Goal: Find specific page/section: Find specific page/section

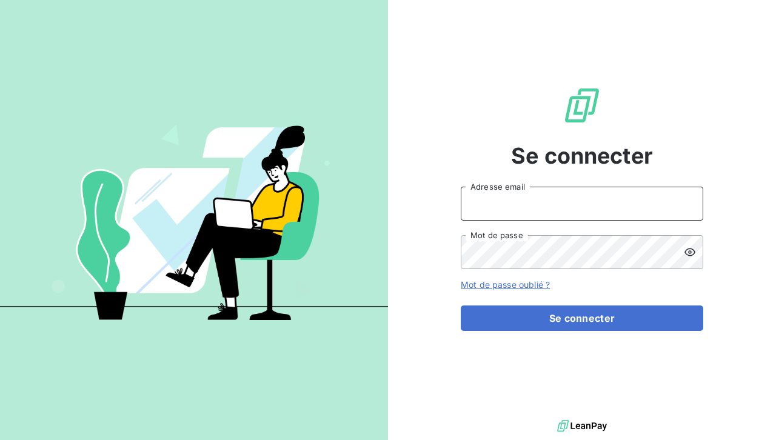
click at [527, 206] on input "Adresse email" at bounding box center [582, 204] width 243 height 34
type input "location@sanirun.com"
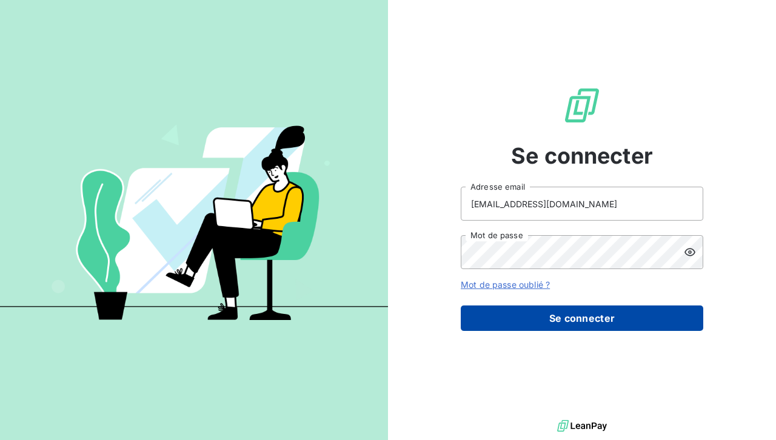
click at [550, 311] on button "Se connecter" at bounding box center [582, 318] width 243 height 25
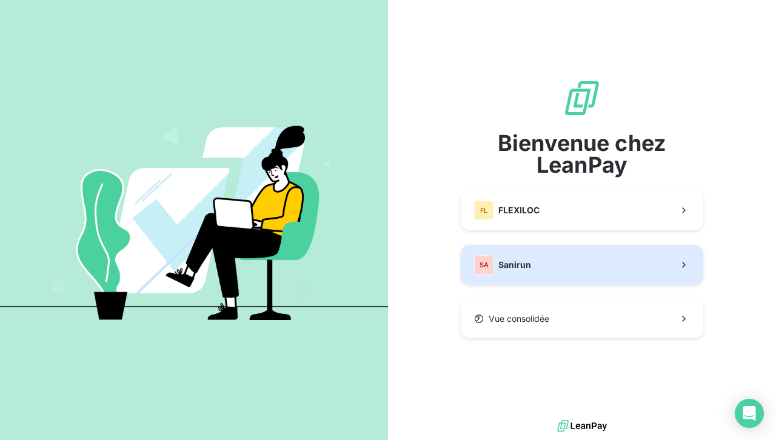
click at [557, 274] on button "SA Sanirun" at bounding box center [582, 265] width 243 height 40
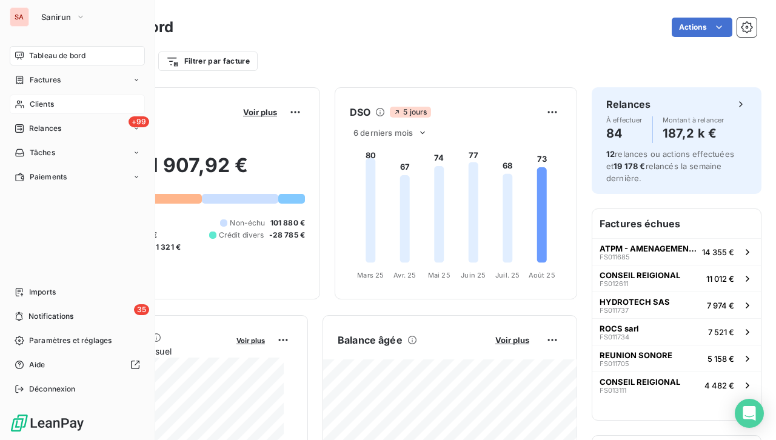
click at [53, 96] on div "Clients" at bounding box center [77, 104] width 135 height 19
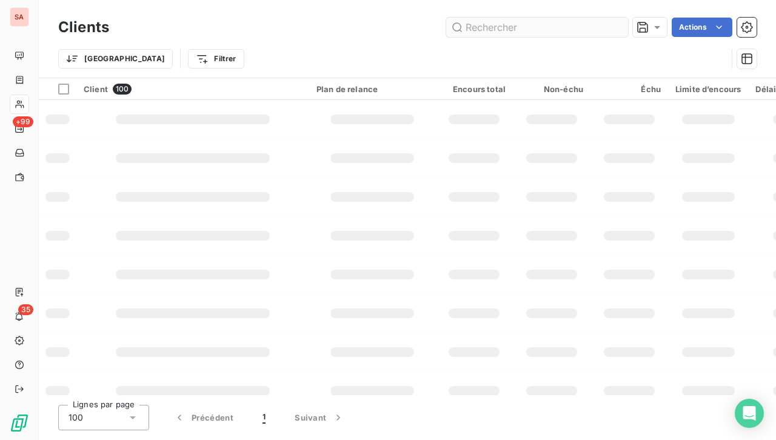
click at [504, 28] on input "text" at bounding box center [537, 27] width 182 height 19
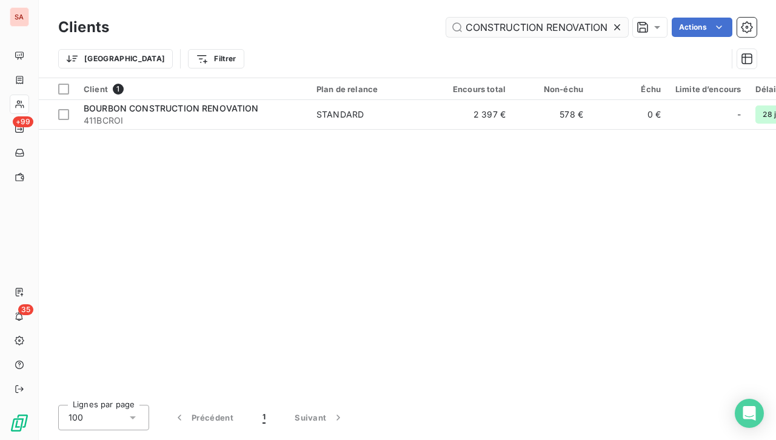
click at [578, 24] on input "CONSTRUCTION RENOVATION" at bounding box center [537, 27] width 182 height 19
click at [607, 24] on input "CONSTRUCTION RENOVATION" at bounding box center [537, 27] width 182 height 19
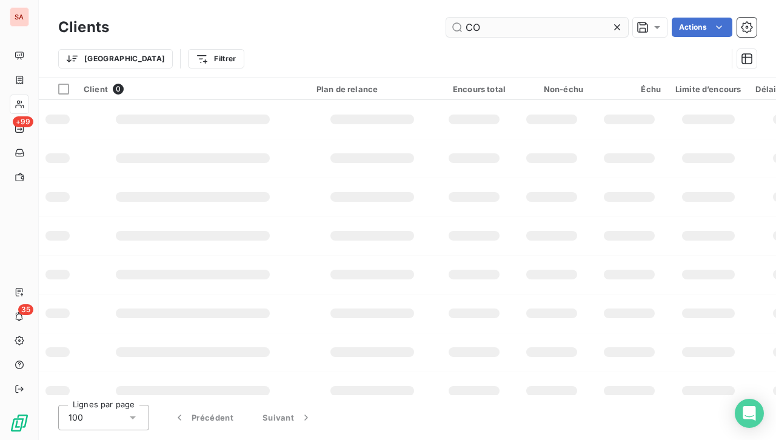
type input "C"
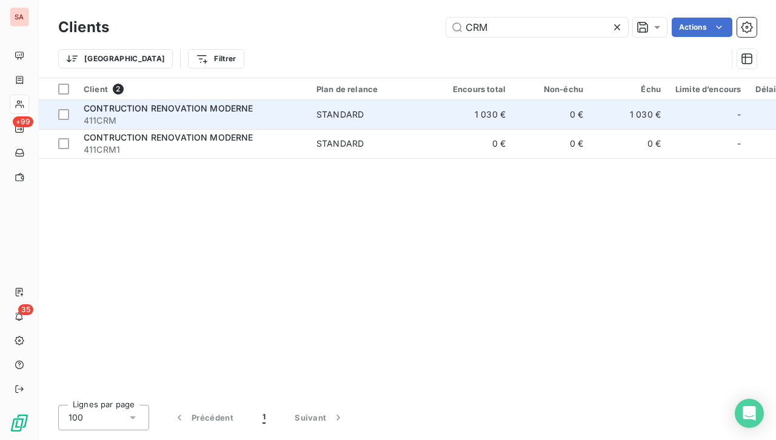
type input "CRM"
click at [395, 110] on span "STANDARD" at bounding box center [372, 115] width 112 height 12
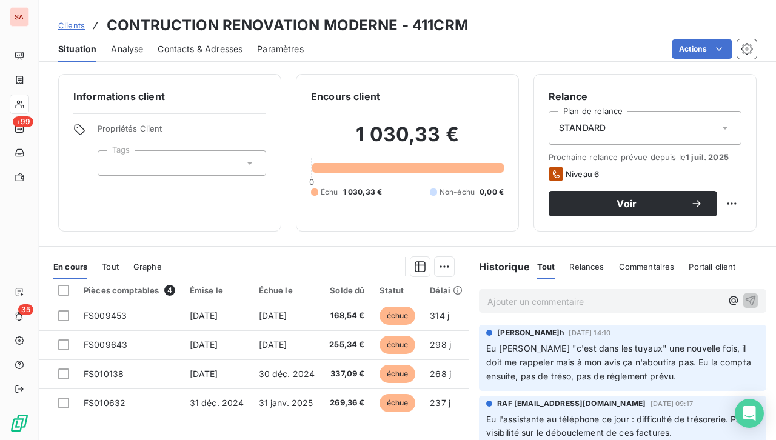
click at [193, 47] on span "Contacts & Adresses" at bounding box center [200, 49] width 85 height 12
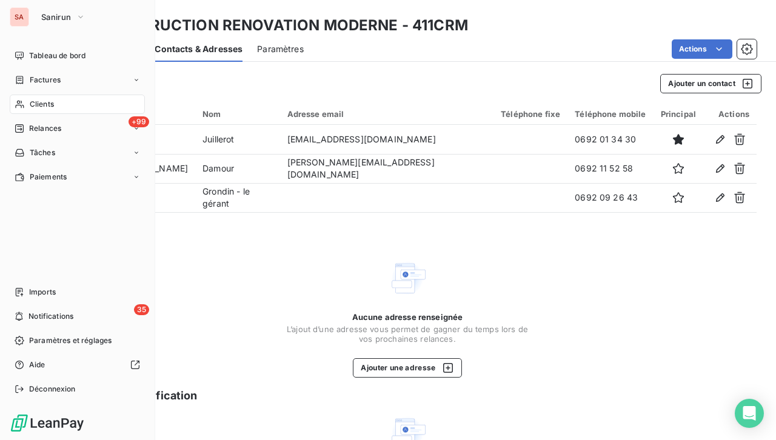
click at [42, 102] on span "Clients" at bounding box center [42, 104] width 24 height 11
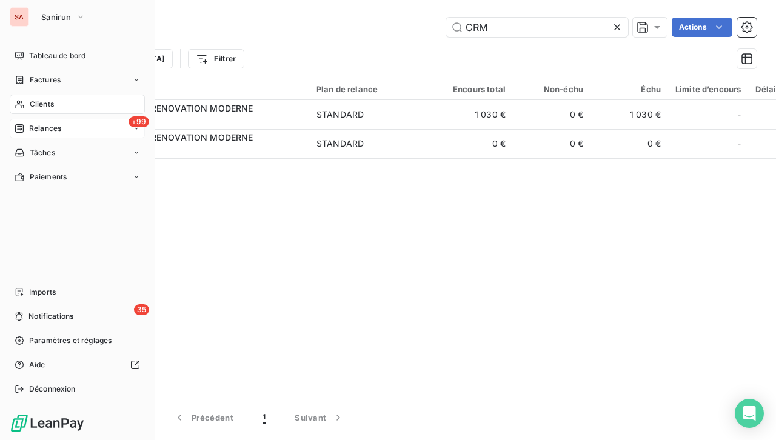
click at [44, 125] on span "Relances" at bounding box center [45, 128] width 32 height 11
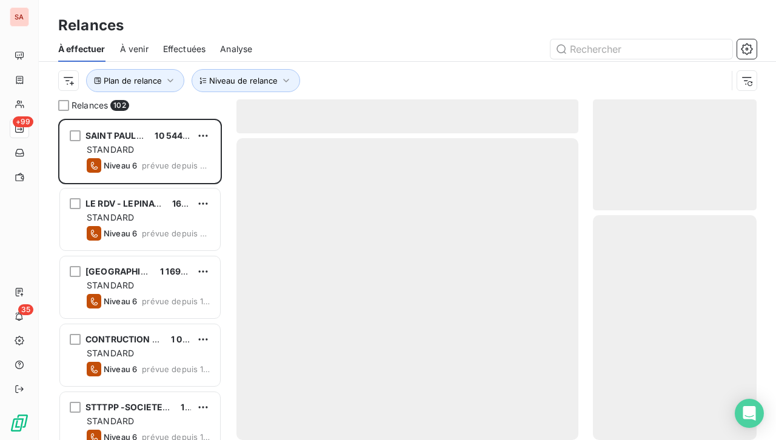
scroll to position [312, 154]
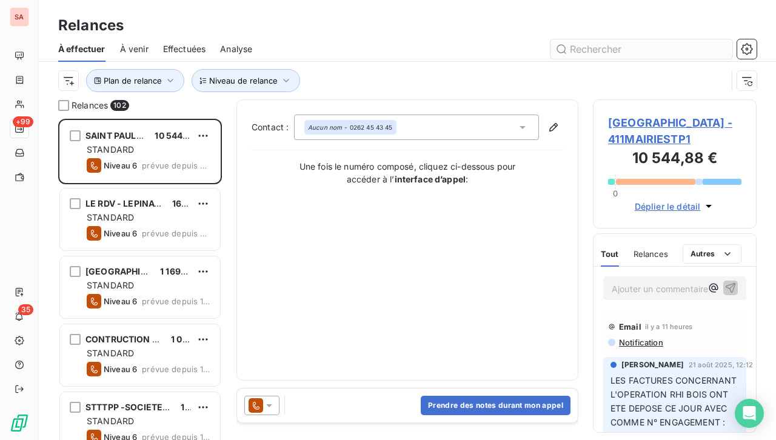
click at [607, 47] on input "text" at bounding box center [641, 48] width 182 height 19
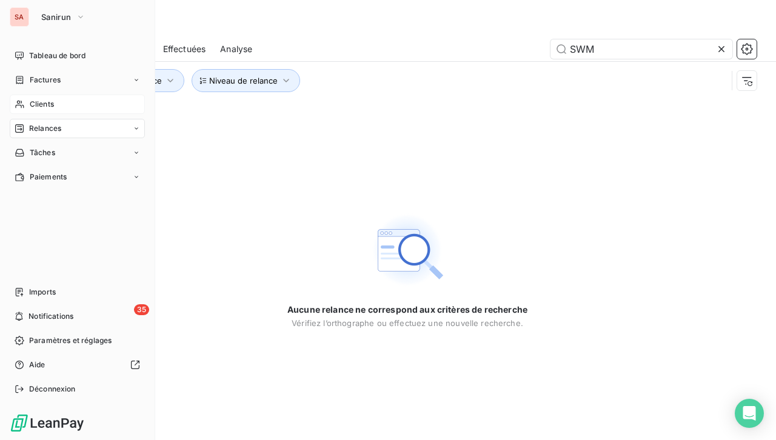
type input "SWM"
click at [46, 98] on div "Clients" at bounding box center [77, 104] width 135 height 19
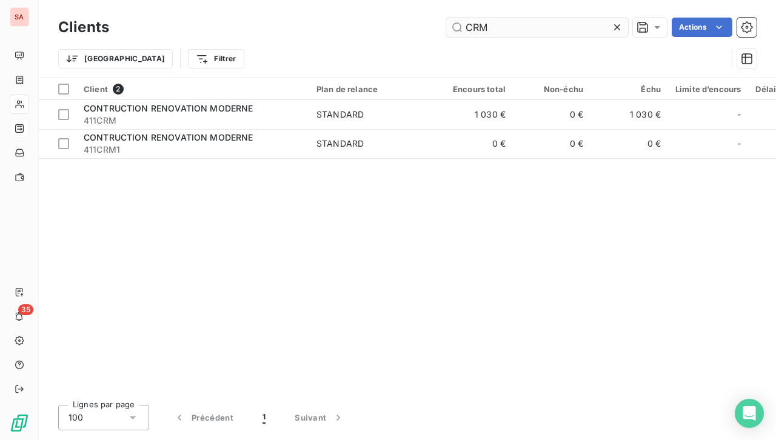
click at [482, 25] on input "CRM" at bounding box center [537, 27] width 182 height 19
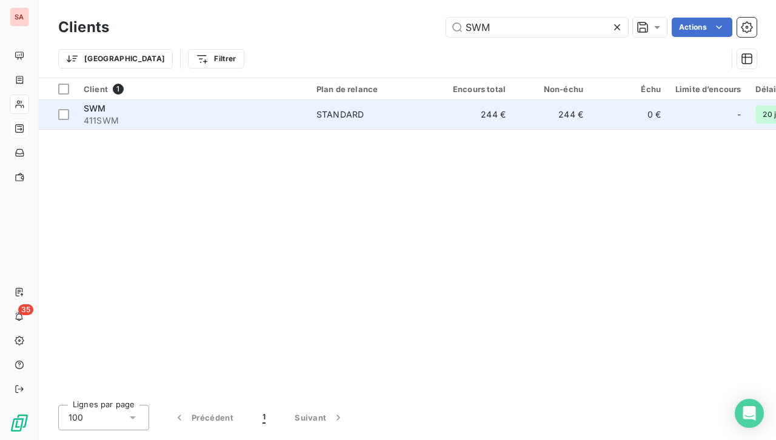
type input "SWM"
click at [315, 113] on td "STANDARD" at bounding box center [372, 114] width 126 height 29
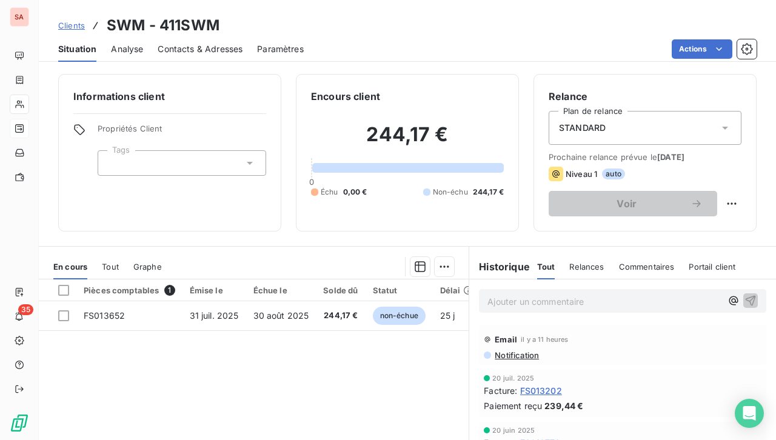
click at [192, 47] on span "Contacts & Adresses" at bounding box center [200, 49] width 85 height 12
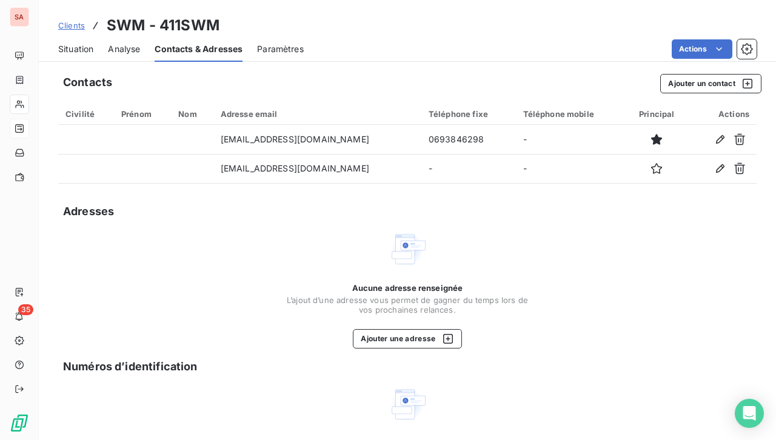
click at [86, 49] on span "Situation" at bounding box center [75, 49] width 35 height 12
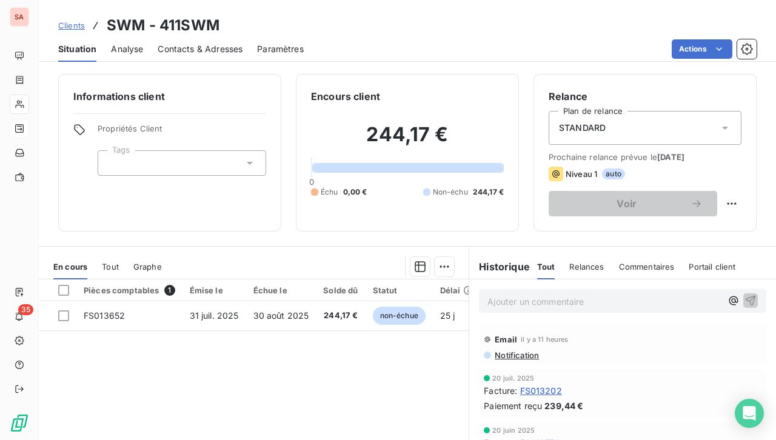
click at [207, 44] on span "Contacts & Adresses" at bounding box center [200, 49] width 85 height 12
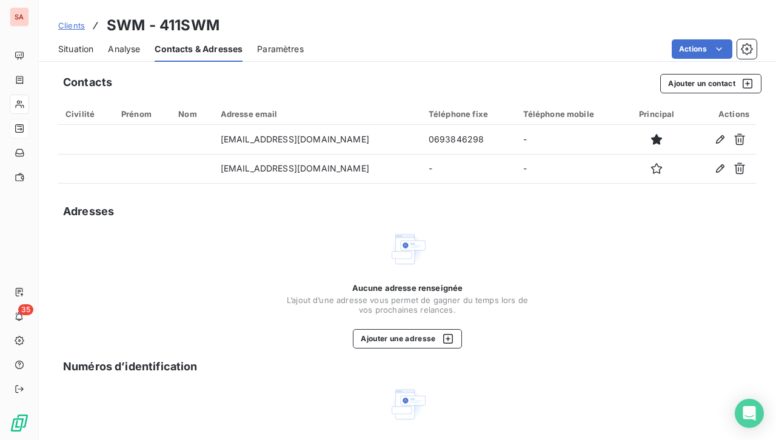
click at [87, 49] on span "Situation" at bounding box center [75, 49] width 35 height 12
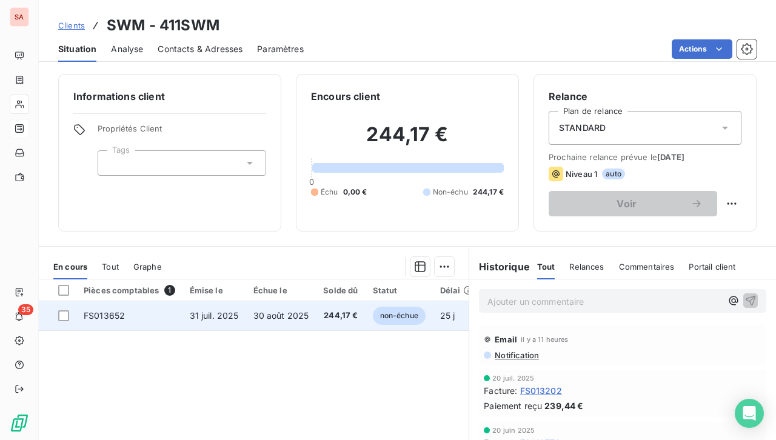
click at [118, 318] on span "FS013652" at bounding box center [104, 315] width 41 height 10
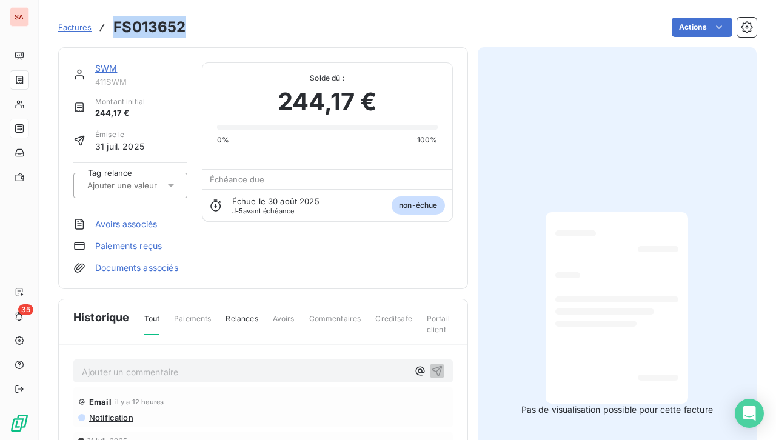
drag, startPoint x: 190, startPoint y: 31, endPoint x: 114, endPoint y: 19, distance: 77.3
click at [114, 19] on div "Factures FS013652 Actions" at bounding box center [407, 27] width 698 height 25
copy h3 "FS013652"
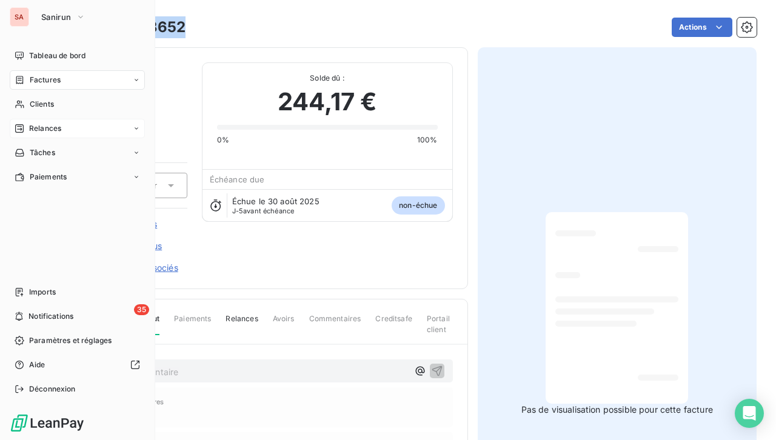
click at [70, 131] on div "Relances" at bounding box center [77, 128] width 135 height 19
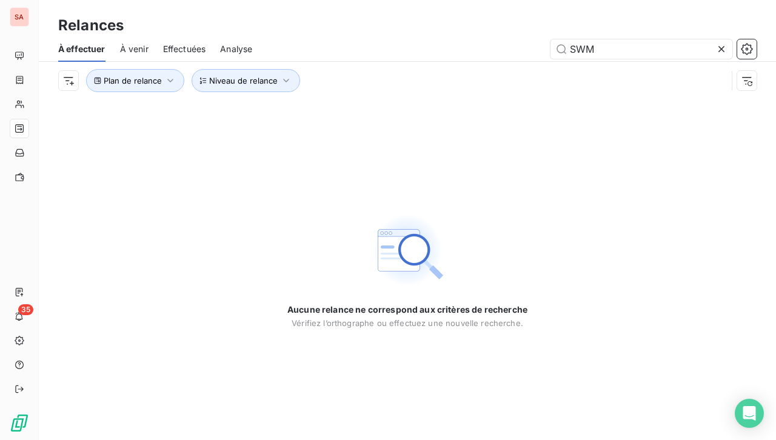
drag, startPoint x: 613, startPoint y: 45, endPoint x: 500, endPoint y: 47, distance: 113.4
click at [500, 47] on div "SWM" at bounding box center [512, 48] width 490 height 19
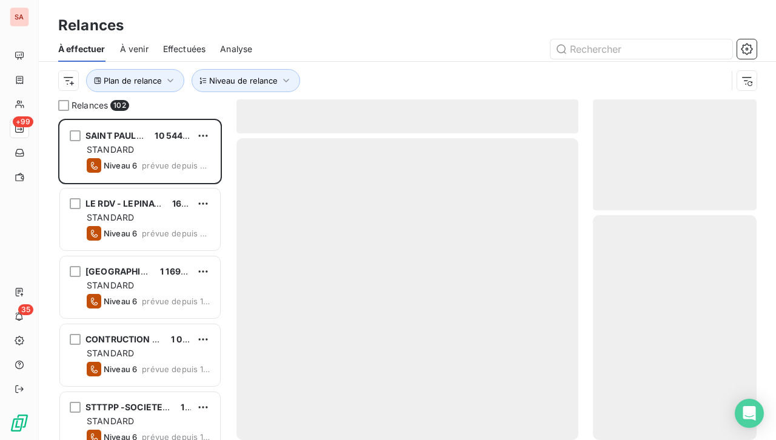
scroll to position [312, 154]
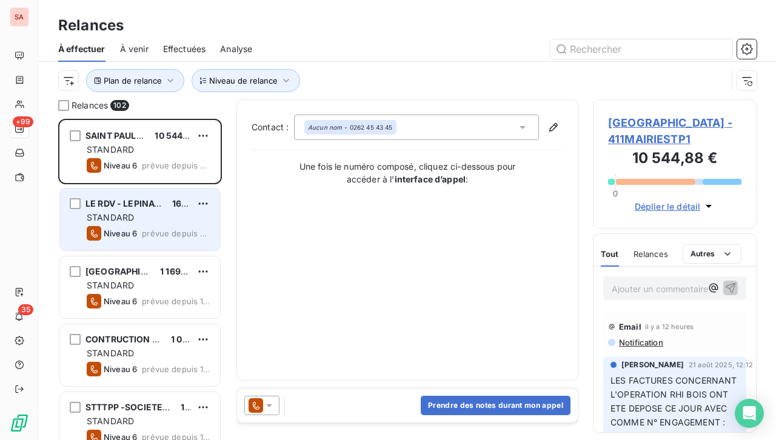
click at [156, 213] on div "STANDARD" at bounding box center [149, 218] width 124 height 12
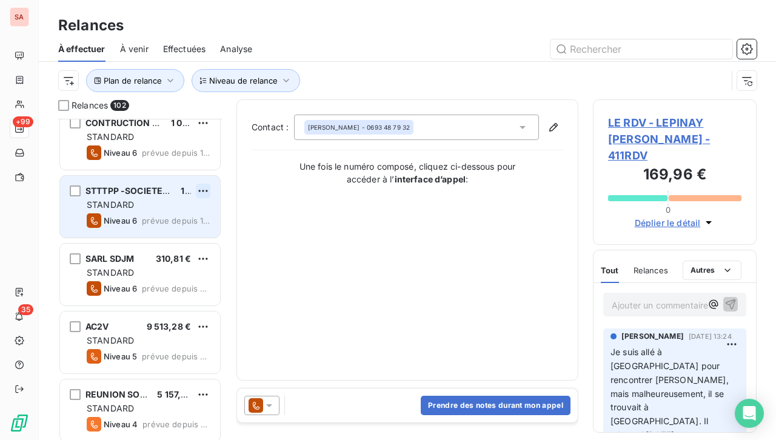
scroll to position [218, 0]
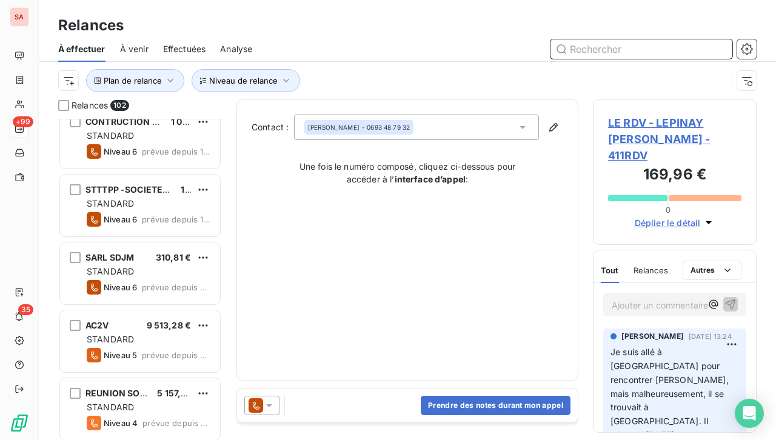
click at [614, 49] on input "text" at bounding box center [641, 48] width 182 height 19
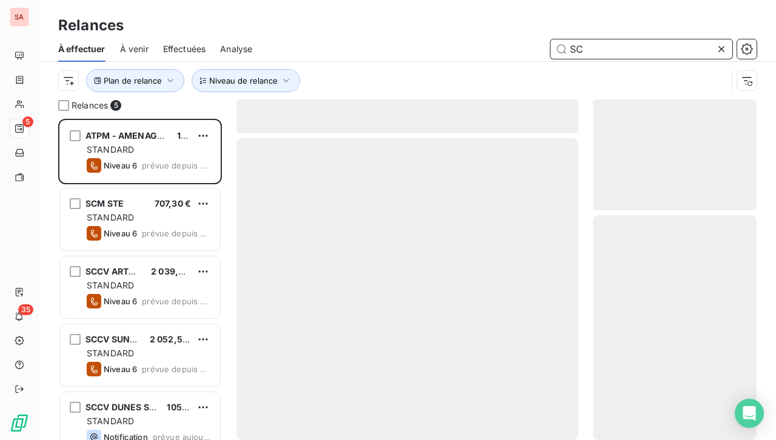
scroll to position [312, 154]
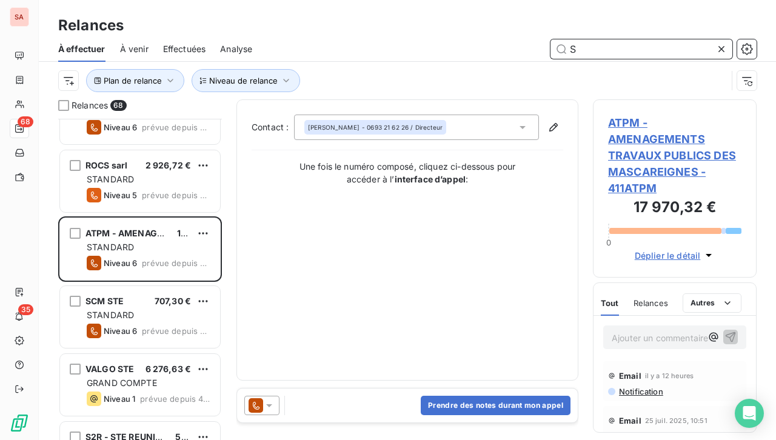
scroll to position [514, 0]
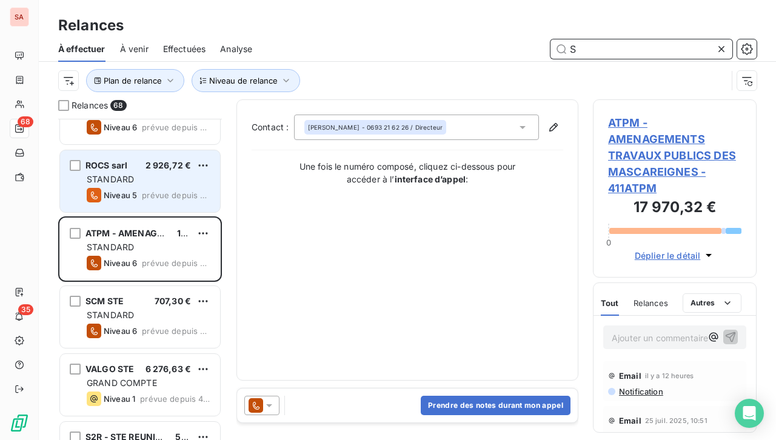
type input "S"
click at [150, 179] on div "STANDARD" at bounding box center [149, 179] width 124 height 12
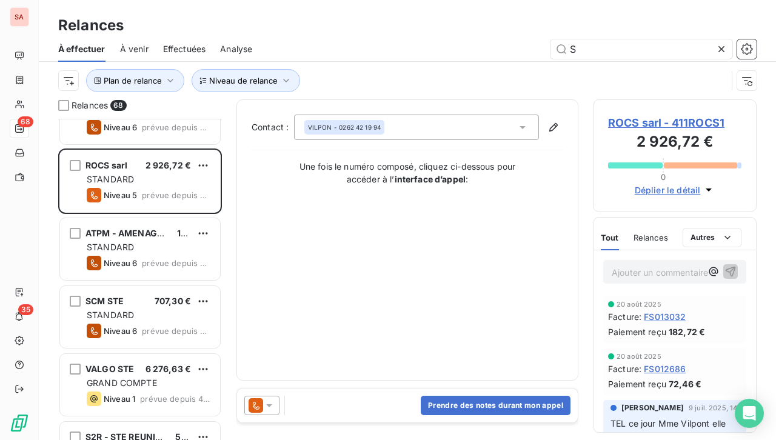
click at [627, 118] on span "ROCS sarl - 411ROCS1" at bounding box center [674, 123] width 133 height 16
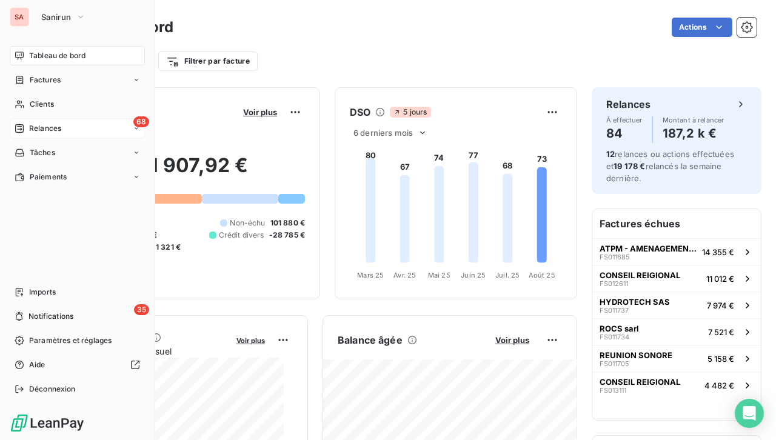
click at [65, 124] on div "68 Relances" at bounding box center [77, 128] width 135 height 19
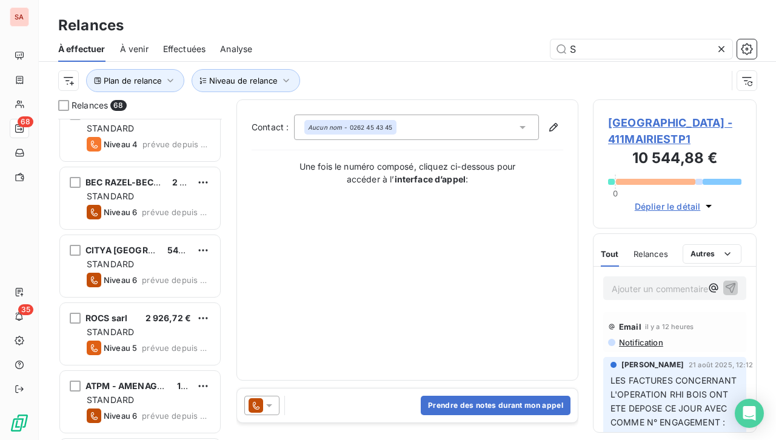
scroll to position [366, 0]
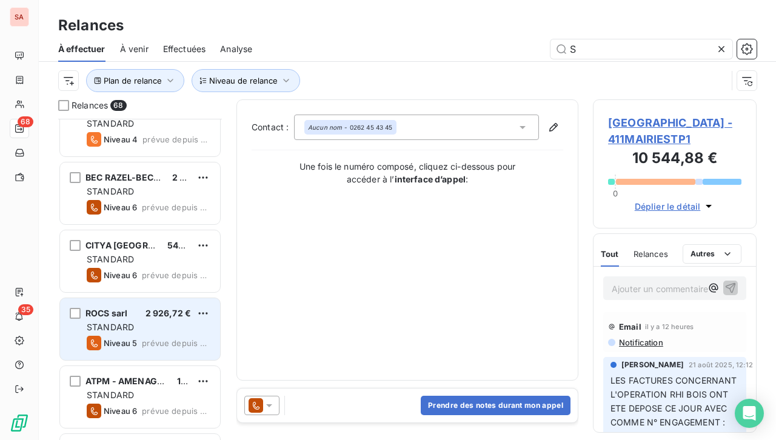
click at [130, 323] on span "STANDARD" at bounding box center [110, 327] width 47 height 10
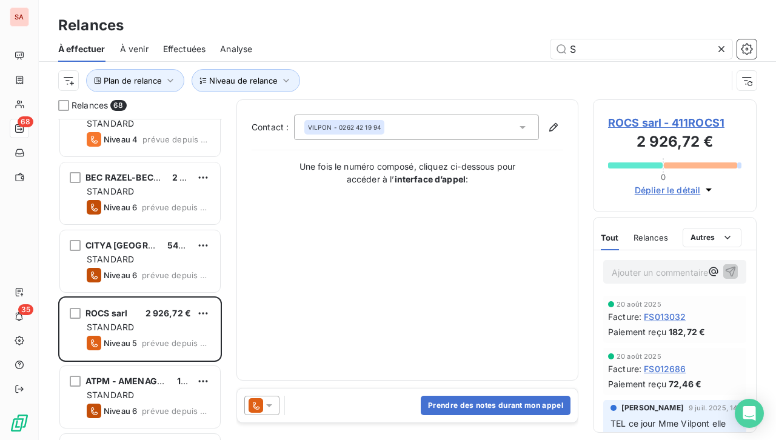
click at [669, 115] on span "ROCS sarl - 411ROCS1" at bounding box center [674, 123] width 133 height 16
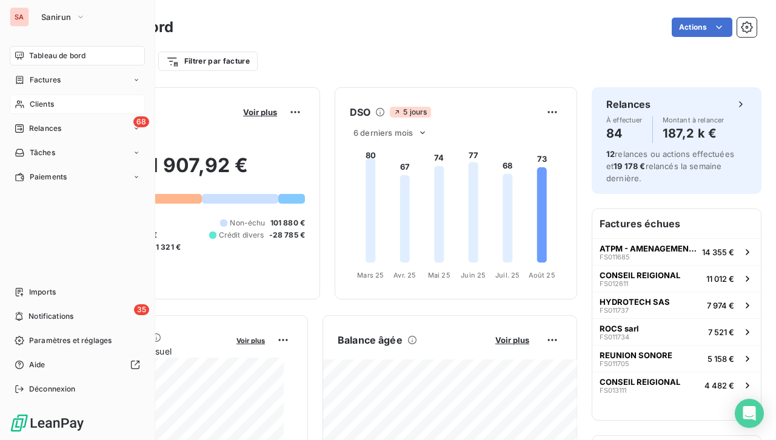
click at [45, 104] on span "Clients" at bounding box center [42, 104] width 24 height 11
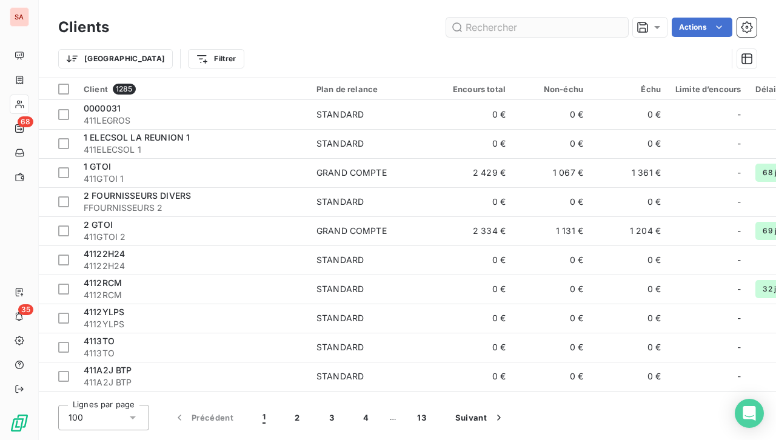
click at [512, 27] on input "text" at bounding box center [537, 27] width 182 height 19
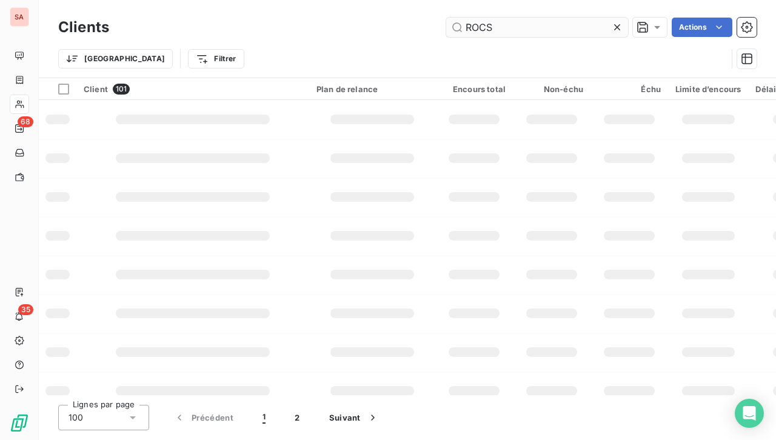
type input "ROCS"
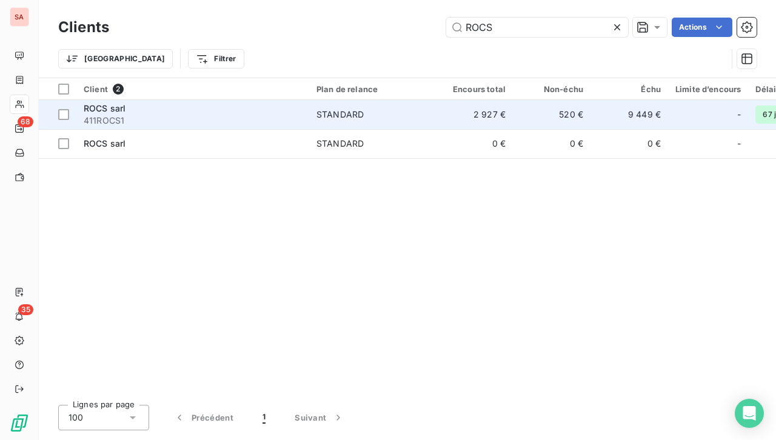
click at [350, 104] on td "STANDARD" at bounding box center [372, 114] width 126 height 29
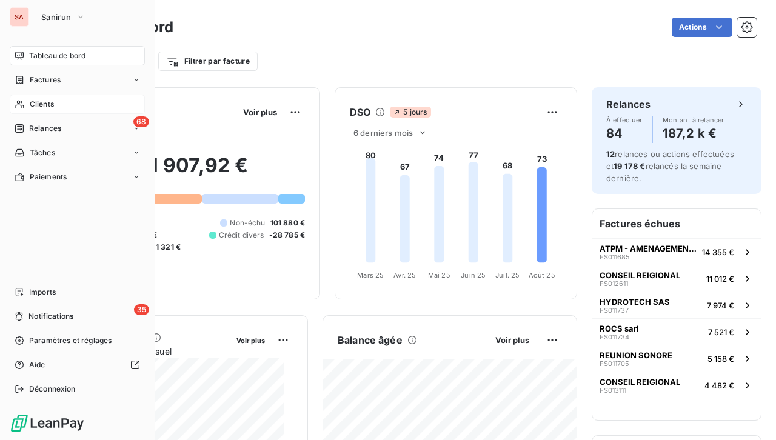
click at [56, 103] on div "Clients" at bounding box center [77, 104] width 135 height 19
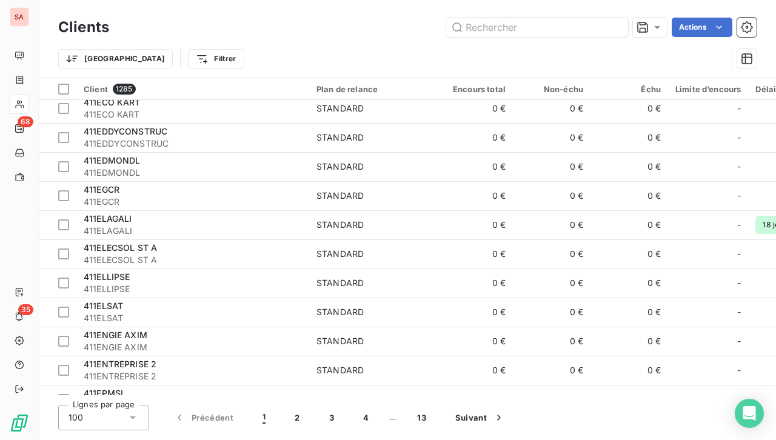
scroll to position [2620, 0]
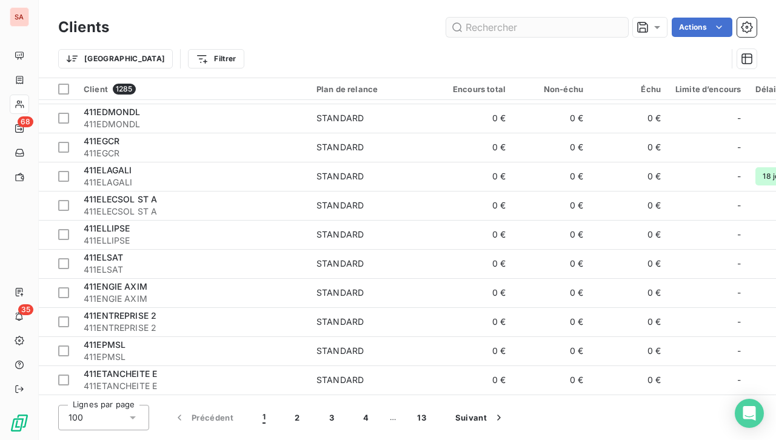
click at [513, 25] on input "text" at bounding box center [537, 27] width 182 height 19
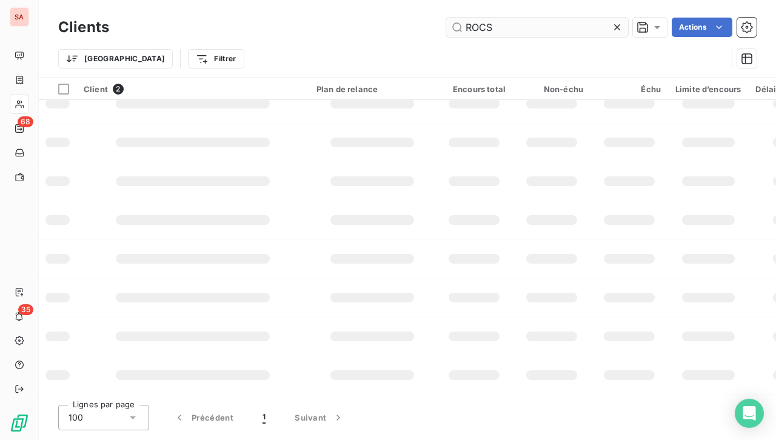
scroll to position [0, 0]
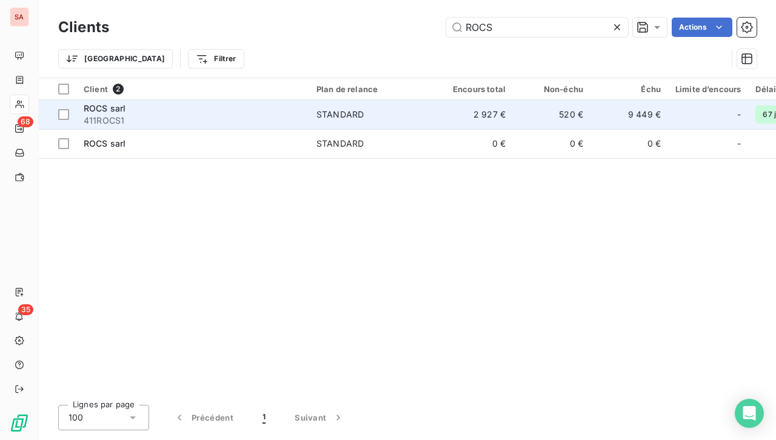
type input "ROCS"
click at [115, 110] on span "ROCS sarl" at bounding box center [105, 108] width 42 height 10
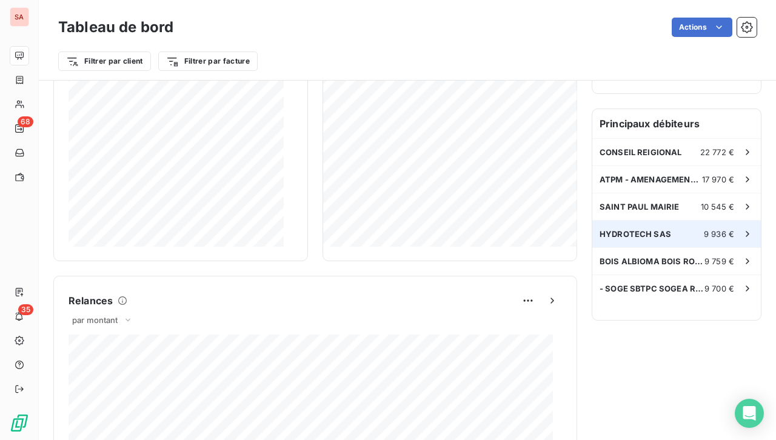
scroll to position [329, 0]
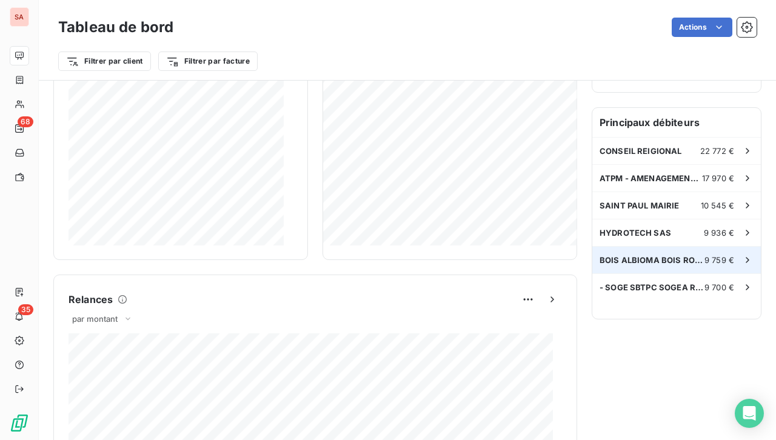
click at [741, 258] on icon at bounding box center [747, 260] width 12 height 12
